Goal: Information Seeking & Learning: Find specific fact

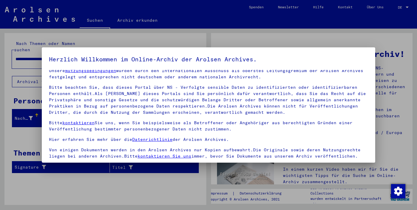
scroll to position [51, 0]
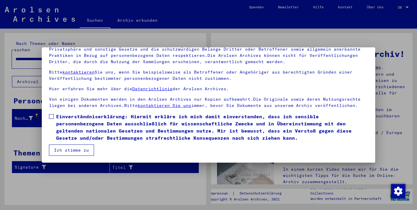
click at [51, 115] on span at bounding box center [51, 116] width 5 height 5
click at [78, 152] on button "Ich stimme zu" at bounding box center [71, 150] width 45 height 11
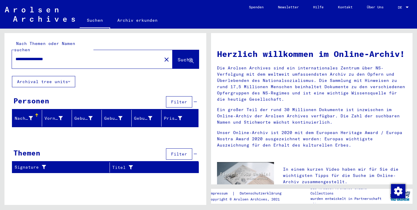
scroll to position [0, 0]
click at [179, 57] on span "Suche" at bounding box center [185, 60] width 15 height 6
click at [405, 7] on div at bounding box center [406, 7] width 5 height 4
click at [397, 10] on span "English" at bounding box center [392, 10] width 15 height 4
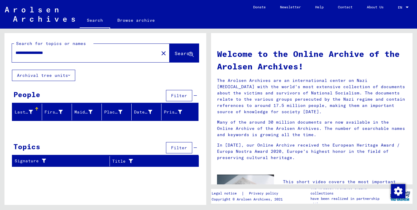
click at [177, 53] on span "Search" at bounding box center [184, 53] width 18 height 6
click at [175, 53] on span "Search" at bounding box center [184, 53] width 18 height 6
drag, startPoint x: 67, startPoint y: 53, endPoint x: 15, endPoint y: 53, distance: 52.2
click at [15, 53] on div "**********" at bounding box center [82, 52] width 140 height 13
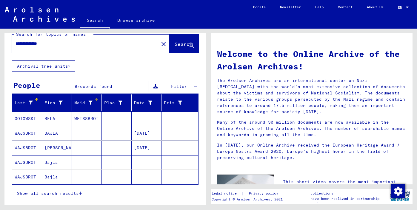
scroll to position [10, 0]
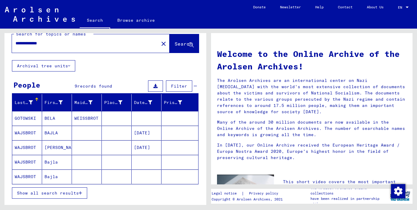
click at [134, 134] on mat-cell "[DATE]" at bounding box center [147, 133] width 30 height 14
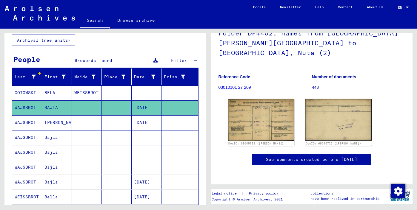
scroll to position [36, 0]
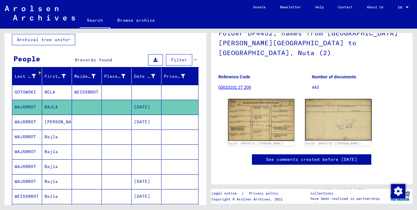
click at [53, 153] on mat-cell "Bajla" at bounding box center [57, 152] width 30 height 15
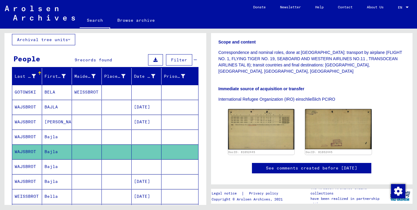
scroll to position [143, 0]
click at [54, 165] on mat-cell "Bajla" at bounding box center [57, 167] width 30 height 15
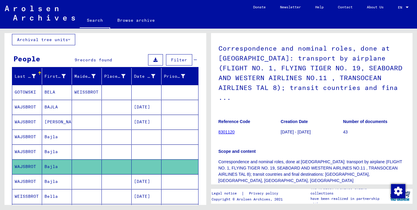
scroll to position [38, 0]
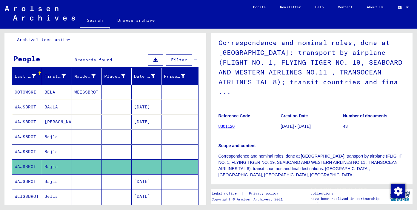
click at [54, 181] on mat-cell "Bajla" at bounding box center [57, 182] width 30 height 15
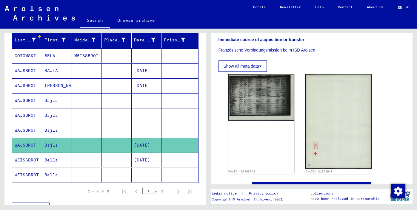
scroll to position [72, 0]
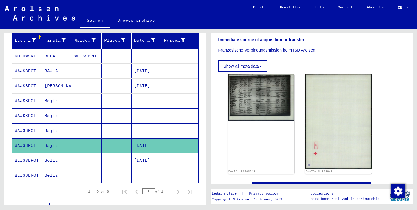
click at [49, 86] on mat-cell "[PERSON_NAME]" at bounding box center [57, 86] width 30 height 15
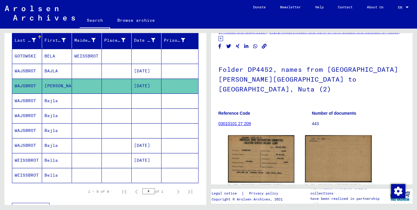
scroll to position [19, 0]
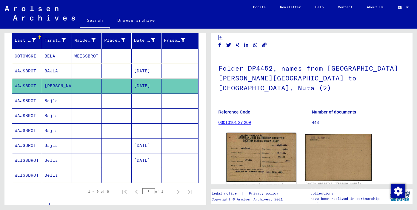
click at [251, 155] on img at bounding box center [261, 158] width 70 height 50
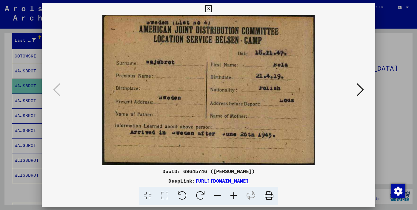
click at [251, 155] on img at bounding box center [208, 90] width 293 height 151
click at [212, 9] on icon at bounding box center [208, 8] width 7 height 7
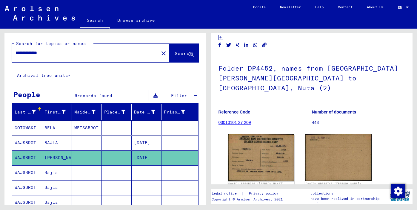
scroll to position [0, 0]
drag, startPoint x: 30, startPoint y: 54, endPoint x: 13, endPoint y: 54, distance: 17.0
click at [13, 54] on div "**********" at bounding box center [83, 52] width 143 height 13
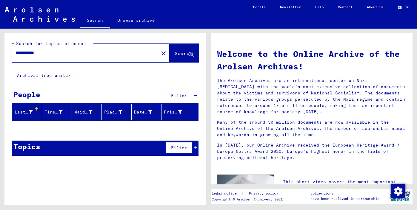
type input "**********"
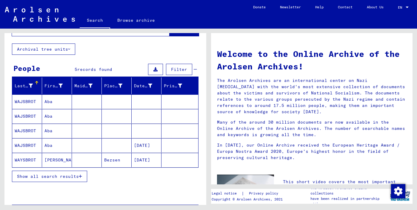
scroll to position [36, 0]
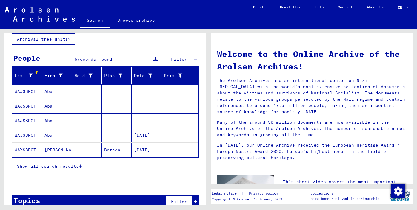
click at [35, 90] on mat-cell "WAJSBROT" at bounding box center [27, 91] width 30 height 14
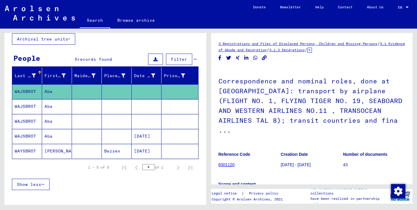
click at [41, 104] on mat-cell "WAJSBROT" at bounding box center [27, 106] width 30 height 15
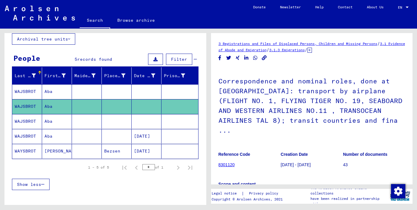
click at [230, 163] on link "8301120" at bounding box center [226, 165] width 16 height 5
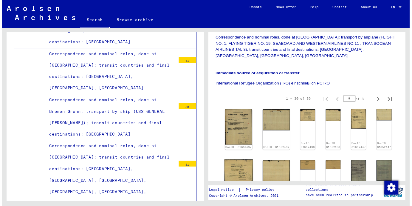
scroll to position [156, 0]
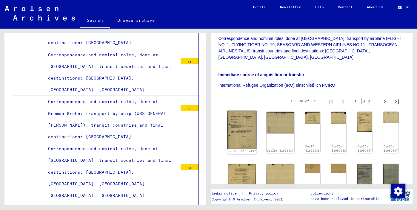
click at [237, 122] on img at bounding box center [241, 130] width 29 height 38
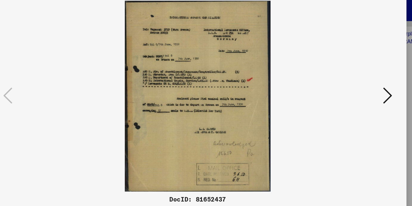
click at [353, 80] on icon at bounding box center [356, 87] width 7 height 14
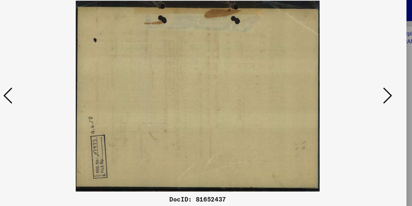
click at [353, 80] on icon at bounding box center [356, 87] width 7 height 14
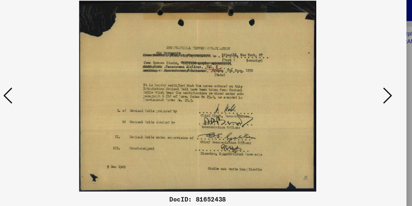
click at [353, 80] on icon at bounding box center [356, 87] width 7 height 14
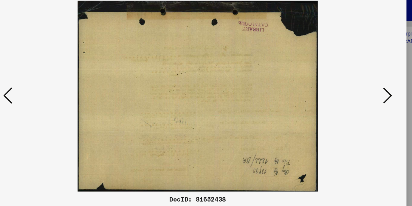
click at [353, 80] on icon at bounding box center [356, 87] width 7 height 14
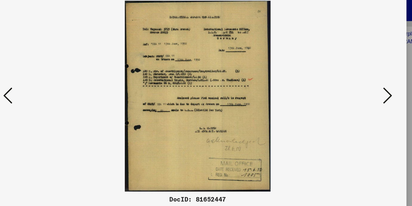
click at [353, 80] on icon at bounding box center [356, 87] width 7 height 14
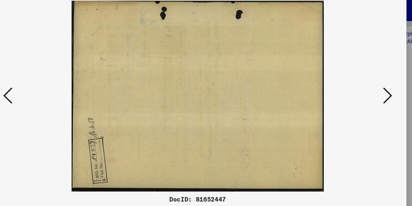
click at [353, 80] on icon at bounding box center [356, 87] width 7 height 14
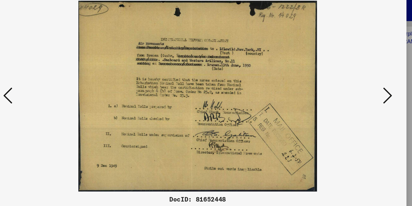
click at [353, 80] on icon at bounding box center [356, 87] width 7 height 14
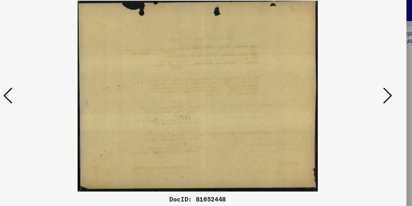
click at [353, 80] on icon at bounding box center [356, 87] width 7 height 14
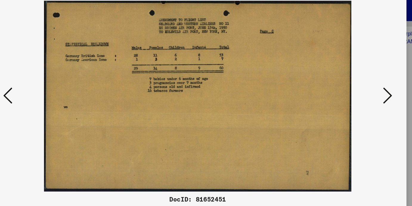
click at [353, 80] on icon at bounding box center [356, 87] width 7 height 14
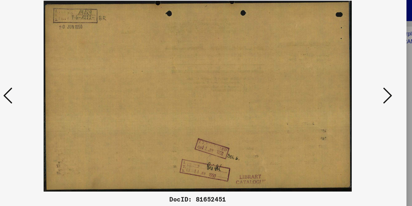
click at [353, 80] on icon at bounding box center [356, 87] width 7 height 14
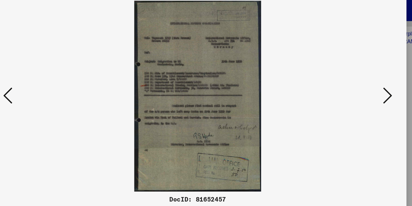
click at [353, 80] on icon at bounding box center [356, 87] width 7 height 14
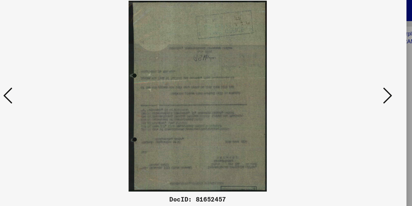
click at [353, 80] on icon at bounding box center [356, 87] width 7 height 14
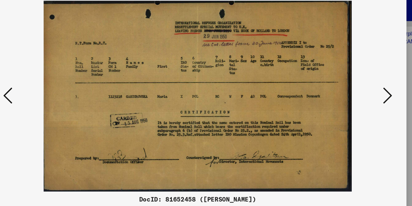
click at [353, 80] on icon at bounding box center [356, 87] width 7 height 14
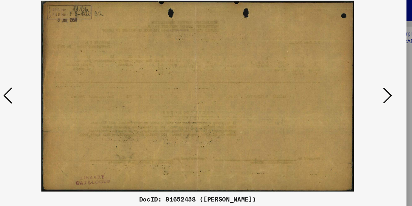
click at [353, 80] on icon at bounding box center [356, 87] width 7 height 14
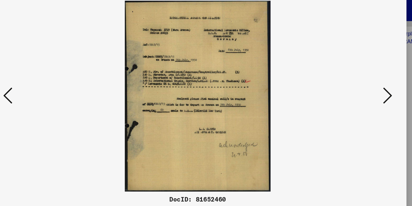
click at [353, 80] on icon at bounding box center [356, 87] width 7 height 14
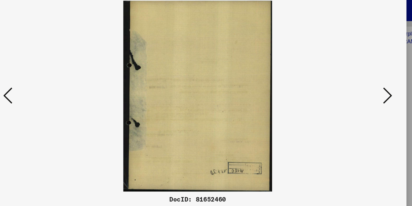
click at [353, 80] on icon at bounding box center [356, 87] width 7 height 14
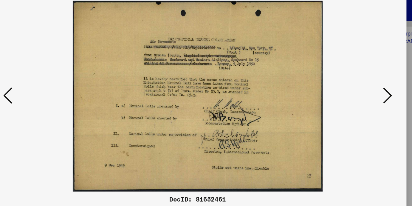
click at [353, 80] on icon at bounding box center [356, 87] width 7 height 14
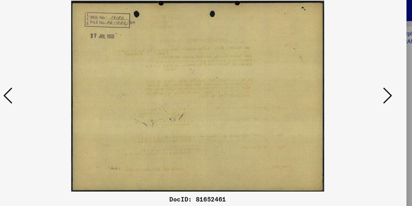
click at [353, 80] on icon at bounding box center [356, 87] width 7 height 14
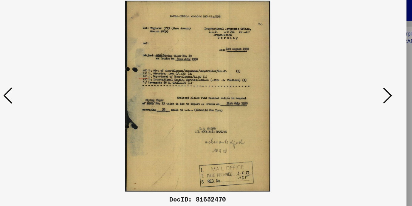
click at [353, 80] on icon at bounding box center [356, 87] width 7 height 14
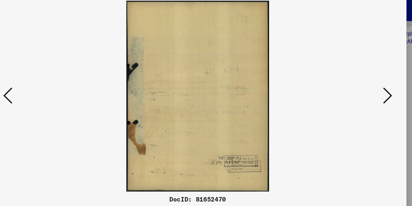
click at [353, 80] on icon at bounding box center [356, 87] width 7 height 14
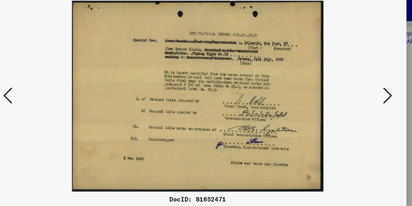
click at [353, 80] on icon at bounding box center [356, 87] width 7 height 14
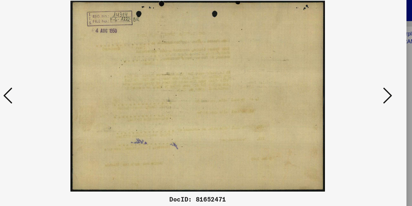
click at [353, 80] on icon at bounding box center [356, 87] width 7 height 14
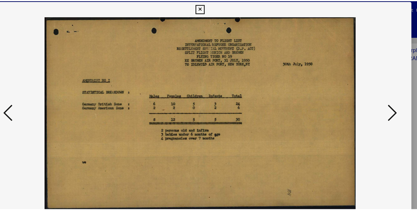
scroll to position [0, 0]
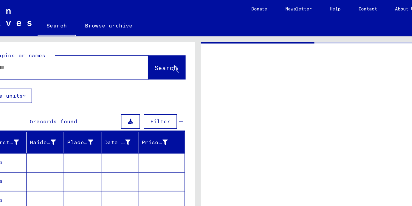
type input "********"
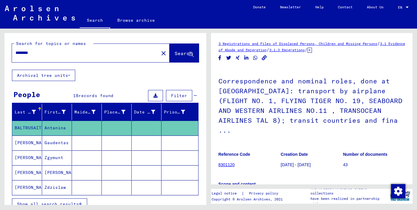
click at [221, 163] on link "8301120" at bounding box center [226, 165] width 16 height 5
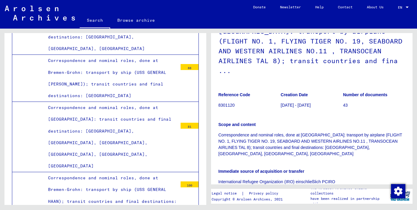
scroll to position [9196, 0]
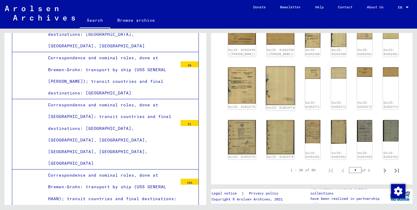
scroll to position [339, 0]
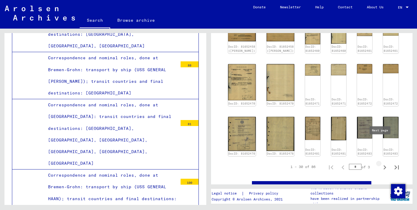
click at [380, 164] on icon "Next page" at bounding box center [384, 168] width 8 height 8
type input "*"
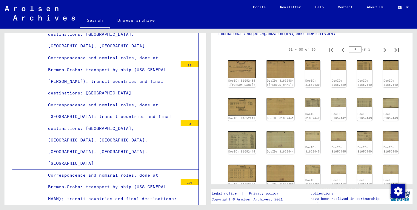
scroll to position [208, 0]
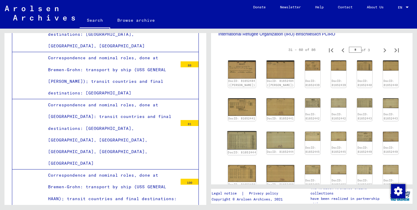
click at [236, 131] on img at bounding box center [241, 140] width 29 height 19
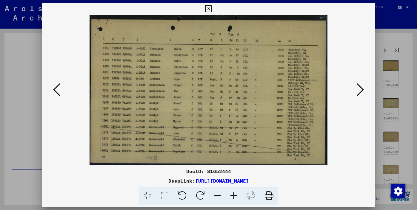
click at [362, 91] on icon at bounding box center [360, 90] width 7 height 14
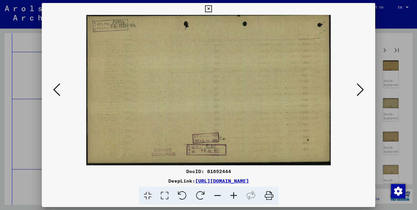
click at [362, 91] on icon at bounding box center [360, 90] width 7 height 14
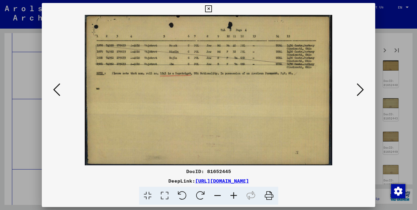
click at [362, 91] on icon at bounding box center [360, 90] width 7 height 14
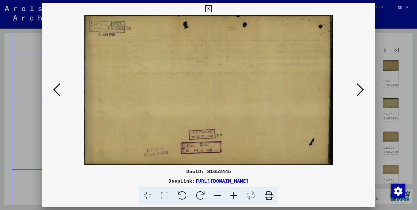
click at [362, 91] on icon at bounding box center [360, 90] width 7 height 14
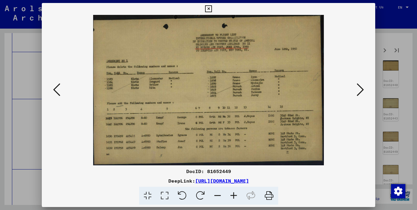
click at [362, 90] on icon at bounding box center [360, 90] width 7 height 14
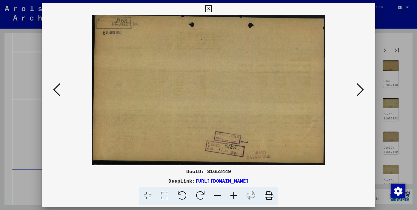
click at [362, 90] on icon at bounding box center [360, 90] width 7 height 14
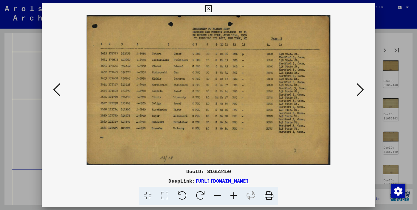
click at [362, 90] on icon at bounding box center [360, 90] width 7 height 14
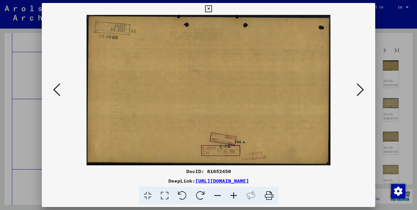
click at [362, 90] on icon at bounding box center [360, 90] width 7 height 14
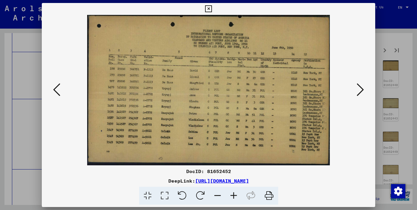
click at [362, 90] on icon at bounding box center [360, 90] width 7 height 14
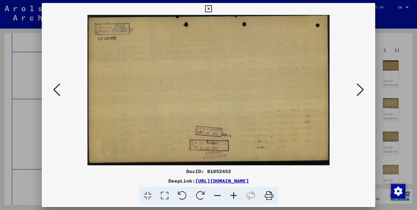
click at [362, 90] on icon at bounding box center [360, 90] width 7 height 14
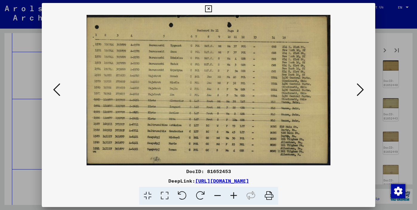
click at [362, 90] on icon at bounding box center [360, 90] width 7 height 14
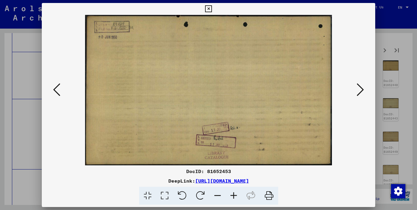
click at [362, 90] on icon at bounding box center [360, 90] width 7 height 14
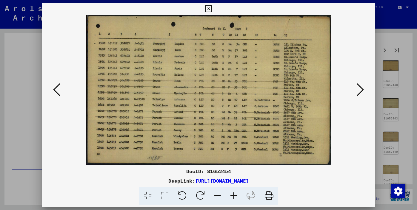
click at [362, 90] on icon at bounding box center [360, 90] width 7 height 14
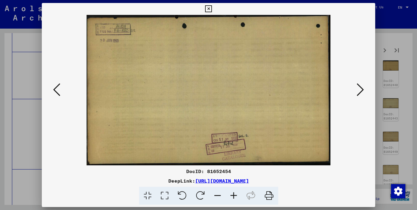
click at [362, 90] on icon at bounding box center [360, 90] width 7 height 14
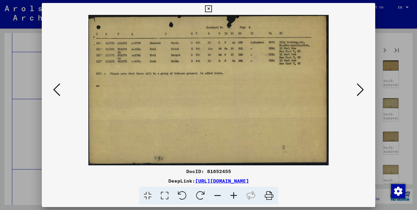
click at [362, 90] on icon at bounding box center [360, 90] width 7 height 14
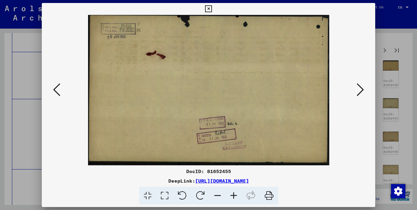
click at [362, 90] on icon at bounding box center [360, 90] width 7 height 14
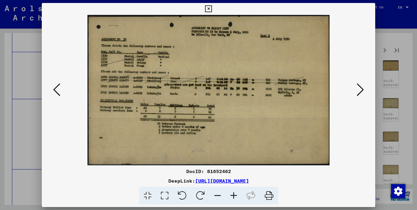
click at [362, 90] on icon at bounding box center [360, 90] width 7 height 14
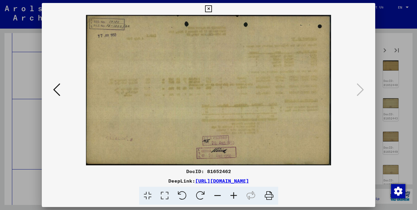
click at [212, 8] on icon at bounding box center [208, 8] width 7 height 7
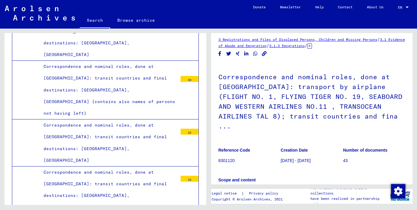
scroll to position [2997, 0]
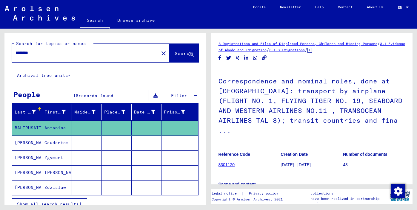
click at [92, 55] on input "********" at bounding box center [86, 53] width 140 height 6
type input "*"
type input "**********"
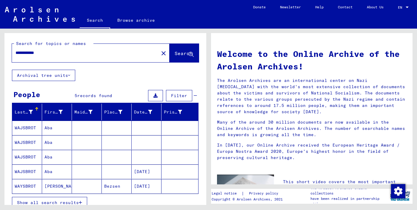
click at [50, 143] on mat-cell "Aba" at bounding box center [57, 142] width 30 height 14
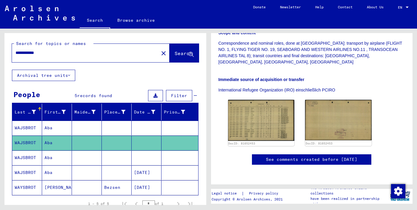
scroll to position [227, 0]
click at [50, 158] on mat-cell "Aba" at bounding box center [57, 158] width 30 height 15
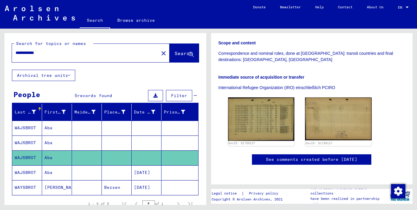
scroll to position [164, 0]
click at [53, 173] on mat-cell "Aba" at bounding box center [57, 173] width 30 height 15
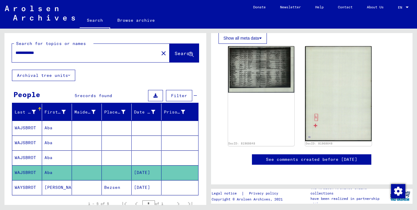
scroll to position [260, 0]
click at [48, 187] on mat-cell "[PERSON_NAME]" at bounding box center [57, 188] width 30 height 15
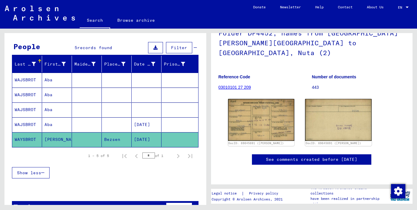
scroll to position [50, 0]
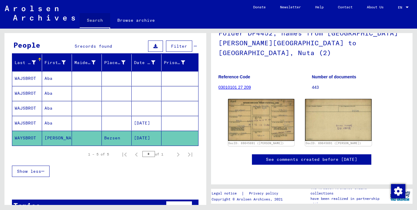
click at [99, 20] on link "Search" at bounding box center [95, 21] width 30 height 16
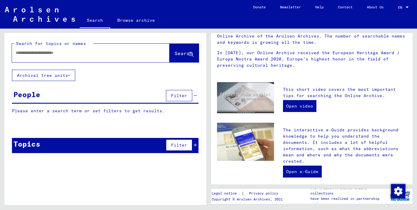
click at [90, 48] on div at bounding box center [82, 52] width 140 height 13
click at [89, 50] on input "text" at bounding box center [84, 53] width 136 height 6
type input "**********"
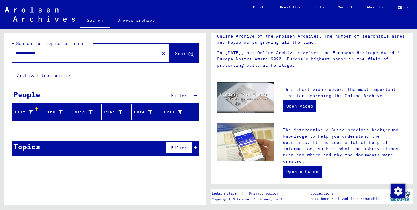
click at [175, 51] on span "Search" at bounding box center [184, 53] width 18 height 6
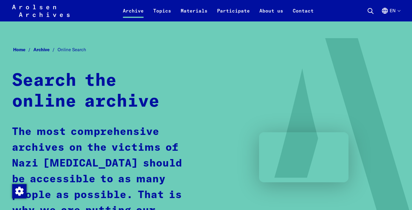
scroll to position [1400, 0]
